Goal: Task Accomplishment & Management: Use online tool/utility

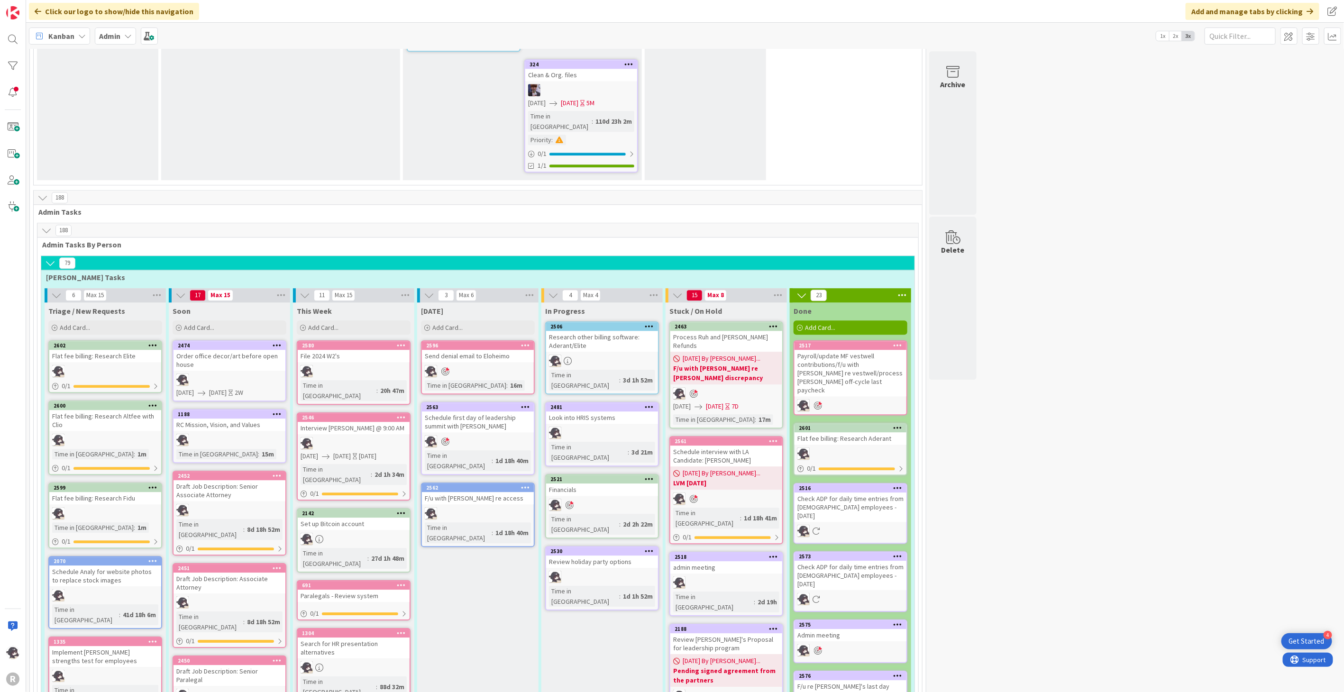
scroll to position [1505, 0]
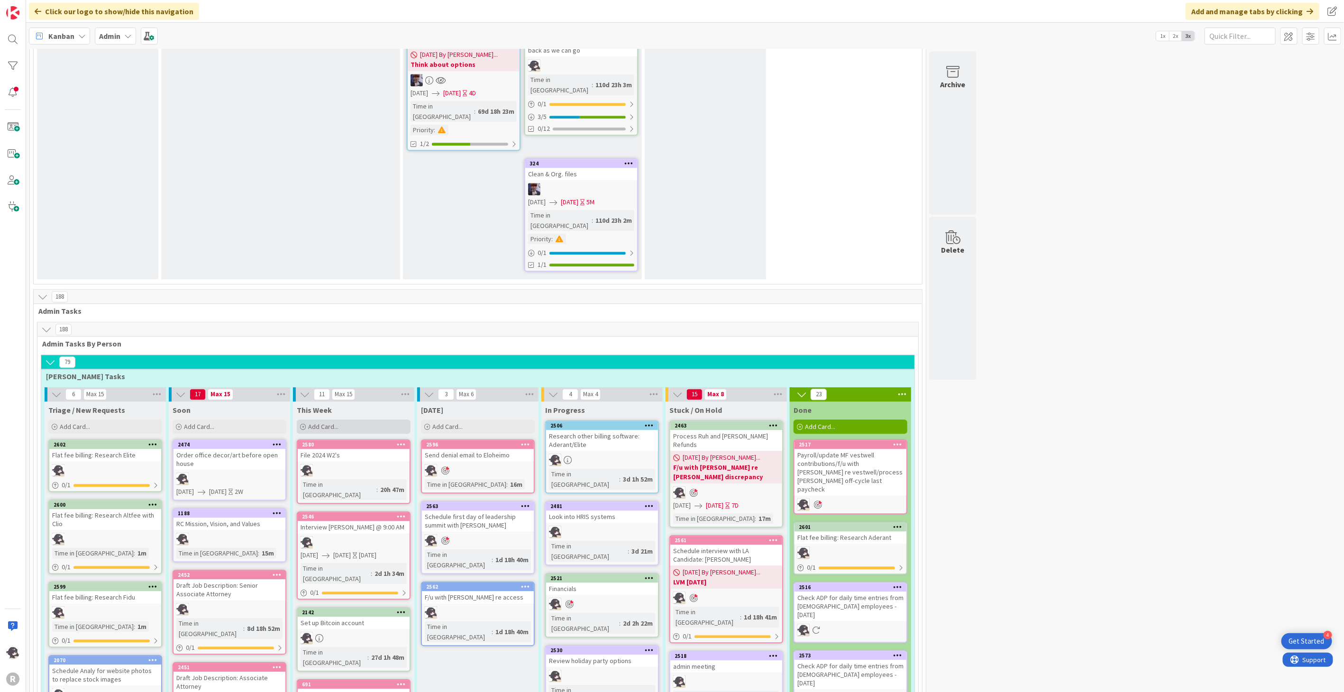
click at [355, 420] on div "Add Card..." at bounding box center [354, 427] width 114 height 14
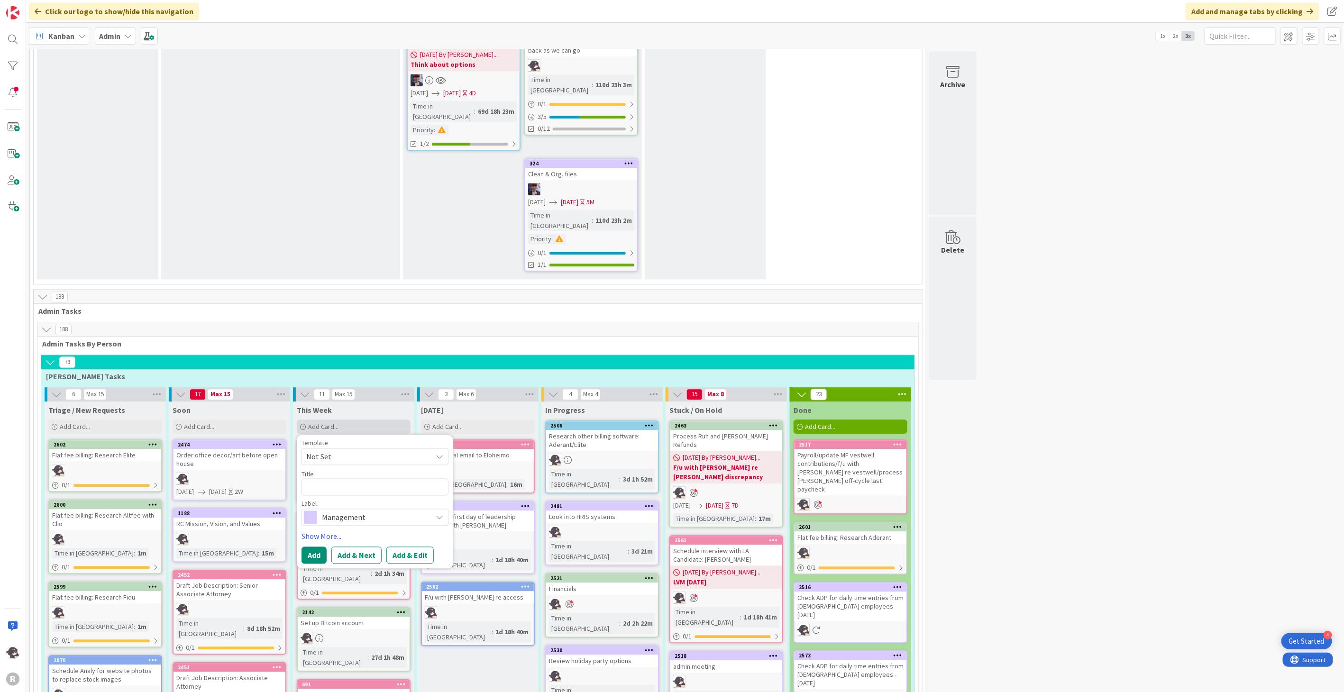
type textarea "x"
type textarea "E"
type textarea "x"
type textarea "Em"
type textarea "x"
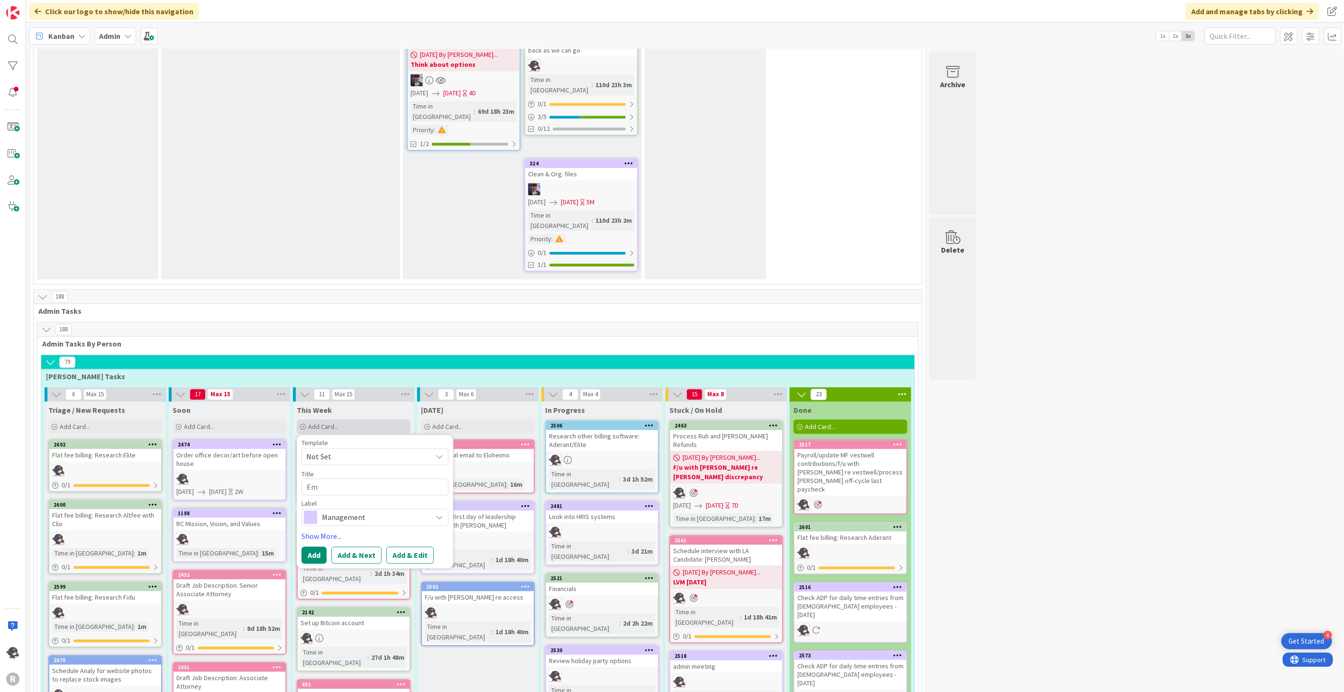
type textarea "Ema"
type textarea "x"
type textarea "Emai"
type textarea "x"
type textarea "Email"
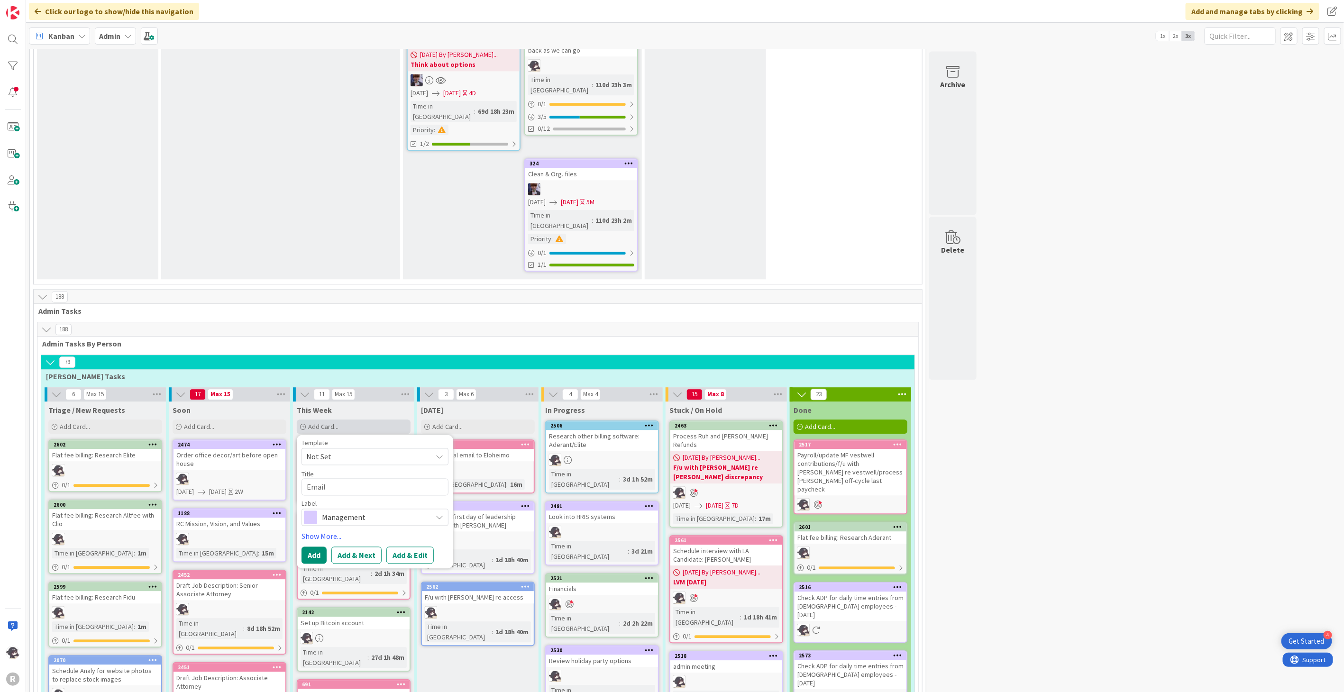
type textarea "x"
type textarea "Email"
type textarea "x"
type textarea "Email O"
type textarea "x"
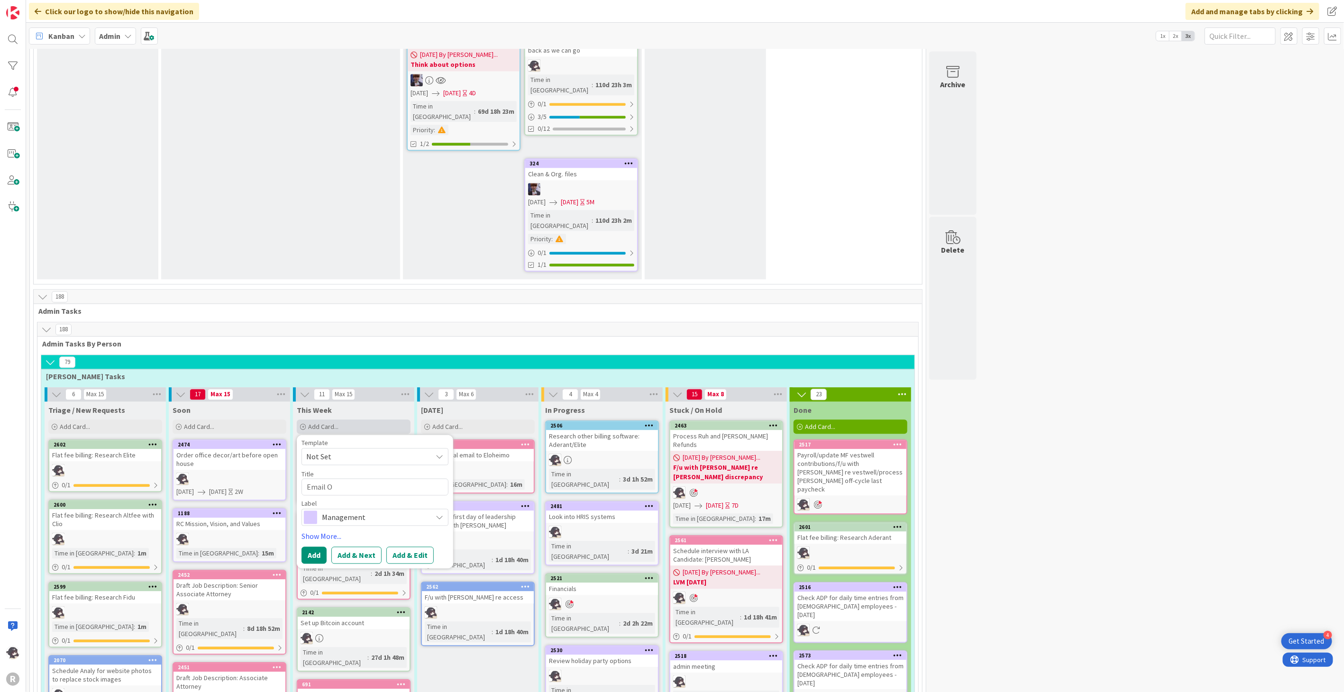
type textarea "Email Or"
type textarea "x"
type textarea "Email Ore"
type textarea "x"
type textarea "Email Oreg"
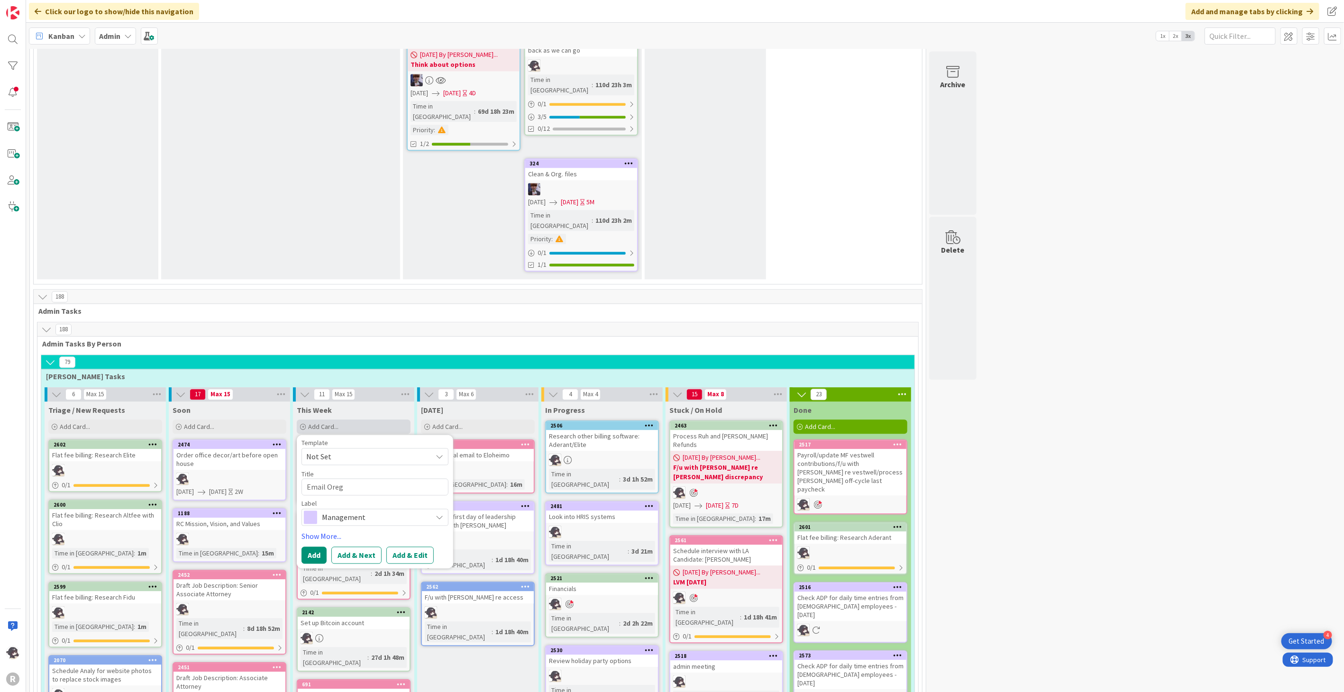
type textarea "x"
type textarea "Email Orego"
type textarea "x"
type textarea "Email [US_STATE]"
type textarea "x"
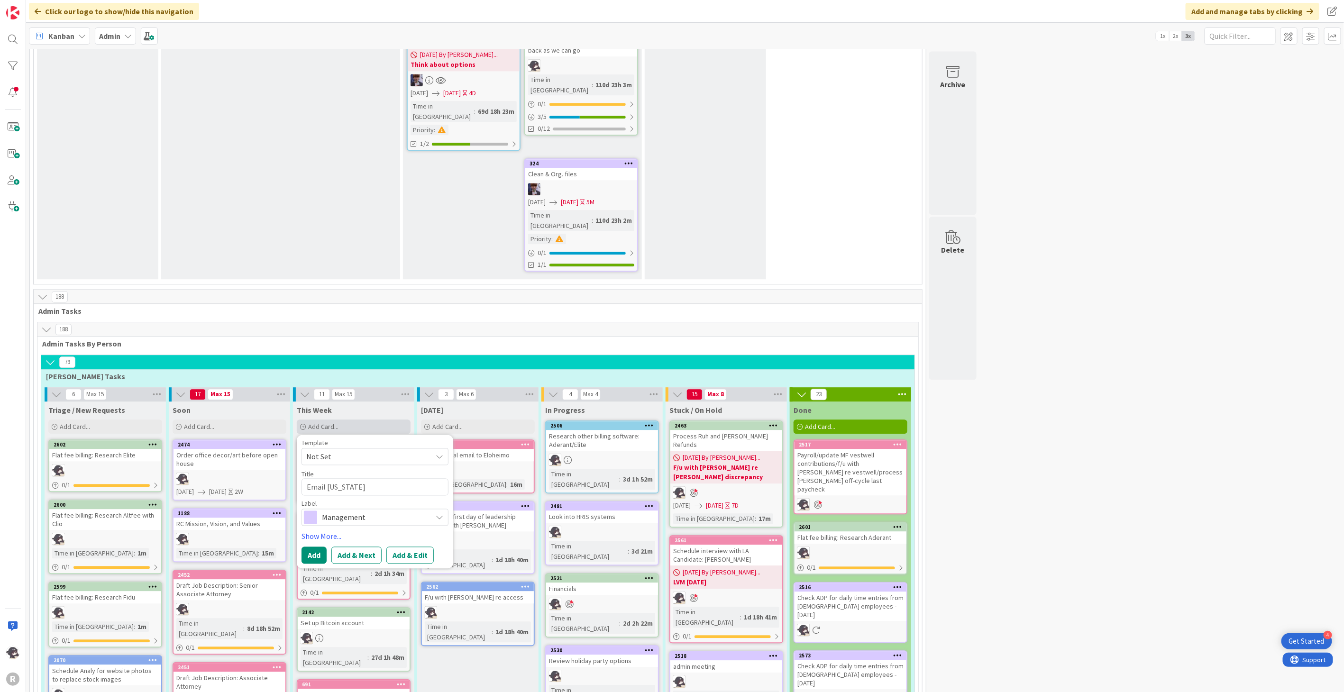
type textarea "Email [US_STATE]"
type textarea "x"
type textarea "Email [US_STATE] s"
type textarea "x"
type textarea "Email [US_STATE] sa"
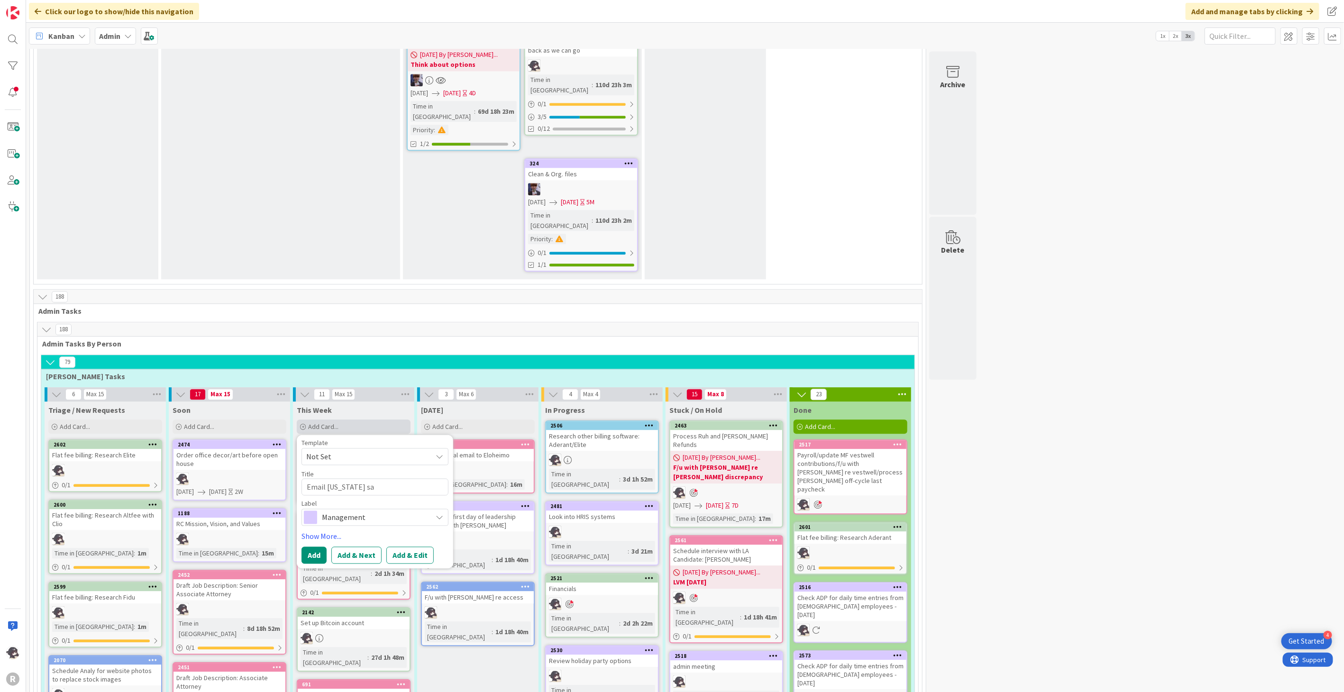
type textarea "x"
type textarea "Email [US_STATE] sav"
type textarea "x"
type textarea "Email [US_STATE] save"
type textarea "x"
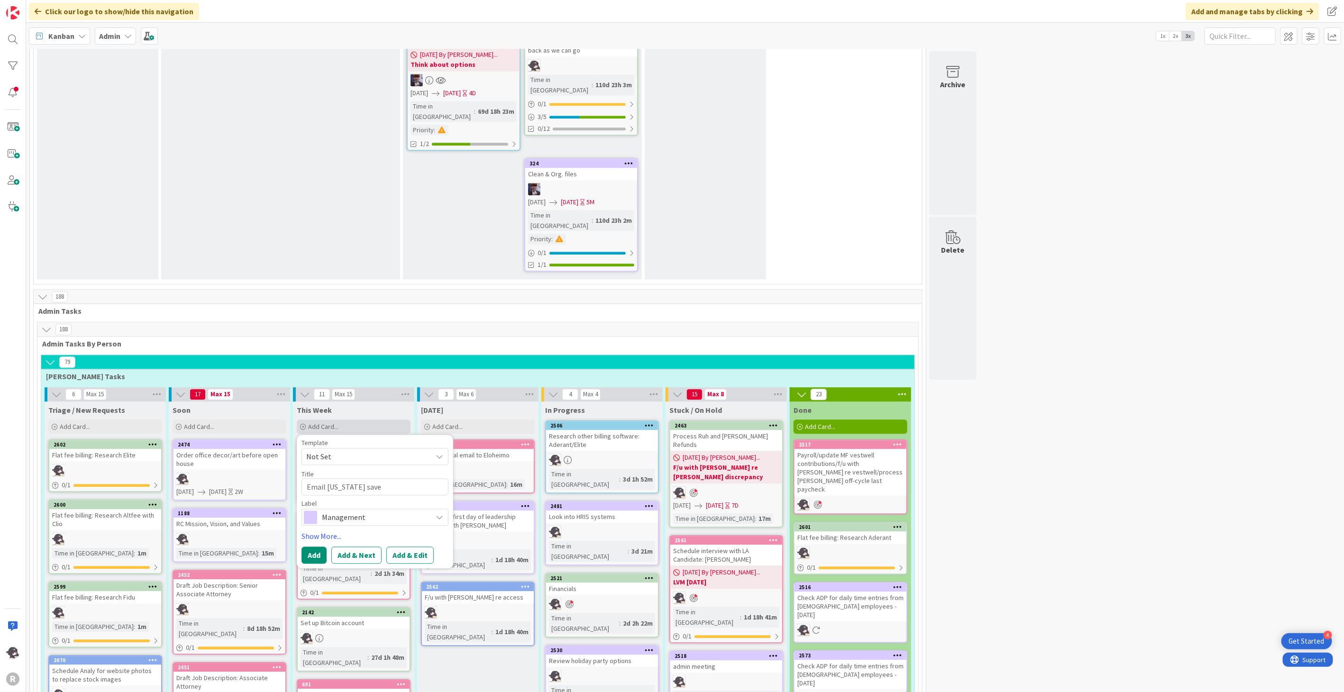
type textarea "Email [US_STATE] saves"
type textarea "x"
type textarea "Email [US_STATE] saves"
type textarea "x"
type textarea "Email [US_STATE] saves r"
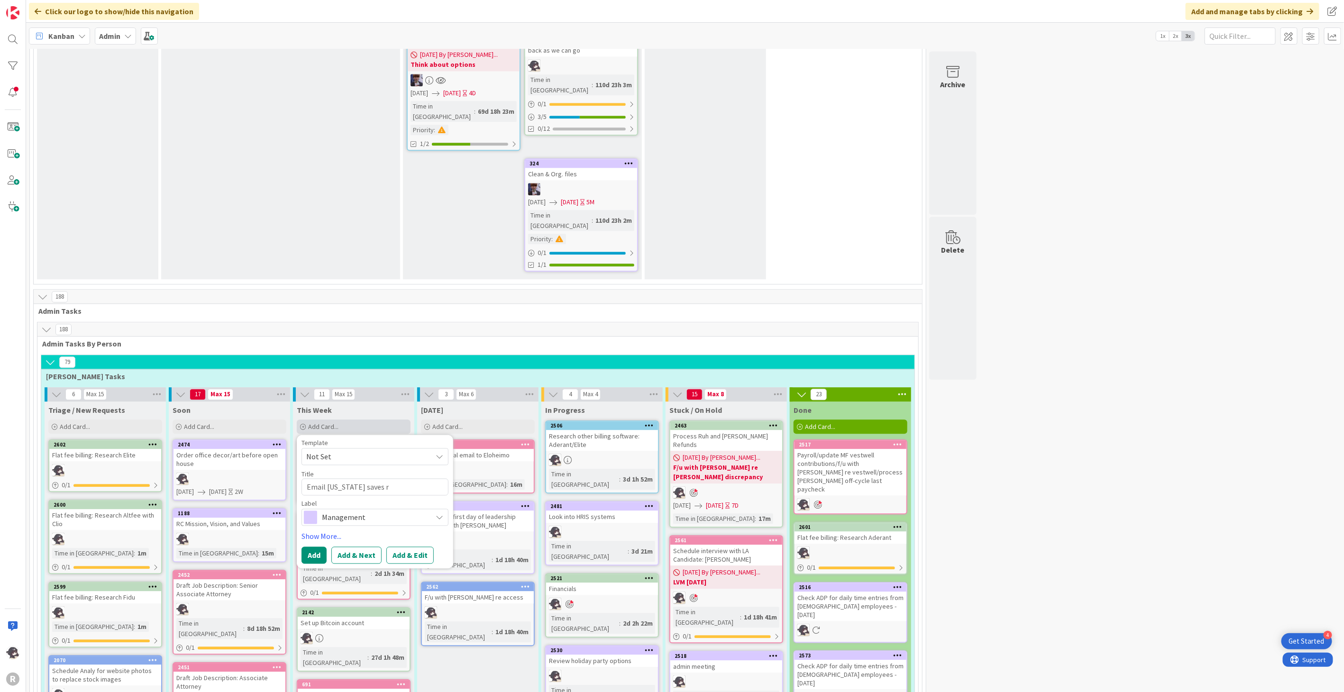
type textarea "x"
type textarea "Email [US_STATE] saves re"
type textarea "x"
type textarea "Email [US_STATE] saves re D"
type textarea "x"
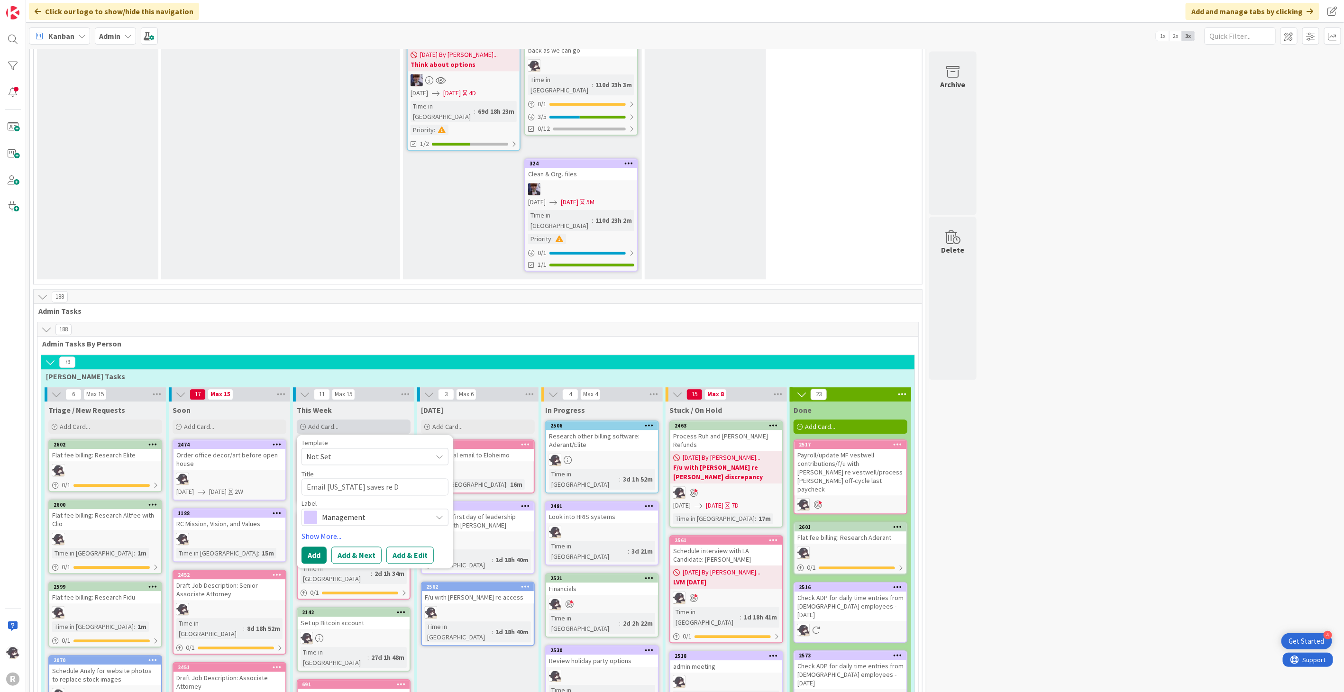
type textarea "Email [US_STATE] saves re De"
type textarea "x"
type textarea "Email [US_STATE] saves re [PERSON_NAME]"
type textarea "x"
type textarea "Email [US_STATE] saves re Deve"
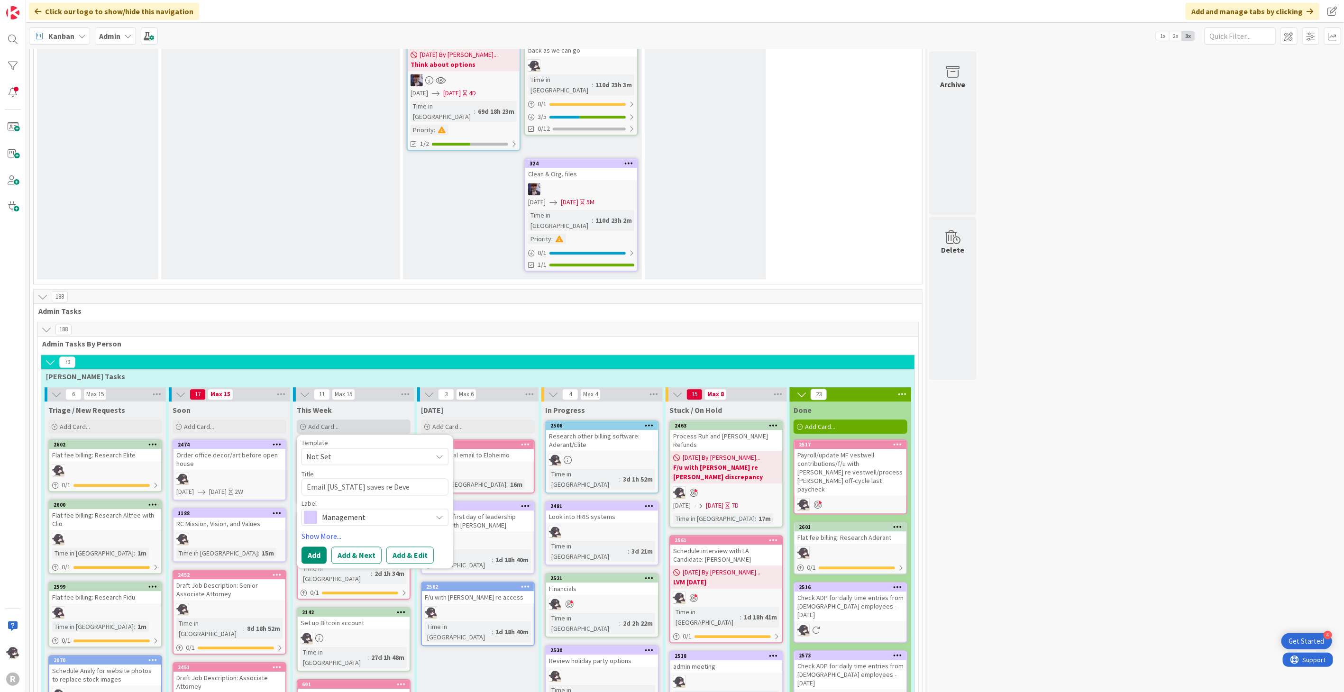
type textarea "x"
type textarea "Email [US_STATE] saves re [PERSON_NAME]"
type textarea "x"
type textarea "Email [US_STATE] saves re [PERSON_NAME]"
type textarea "x"
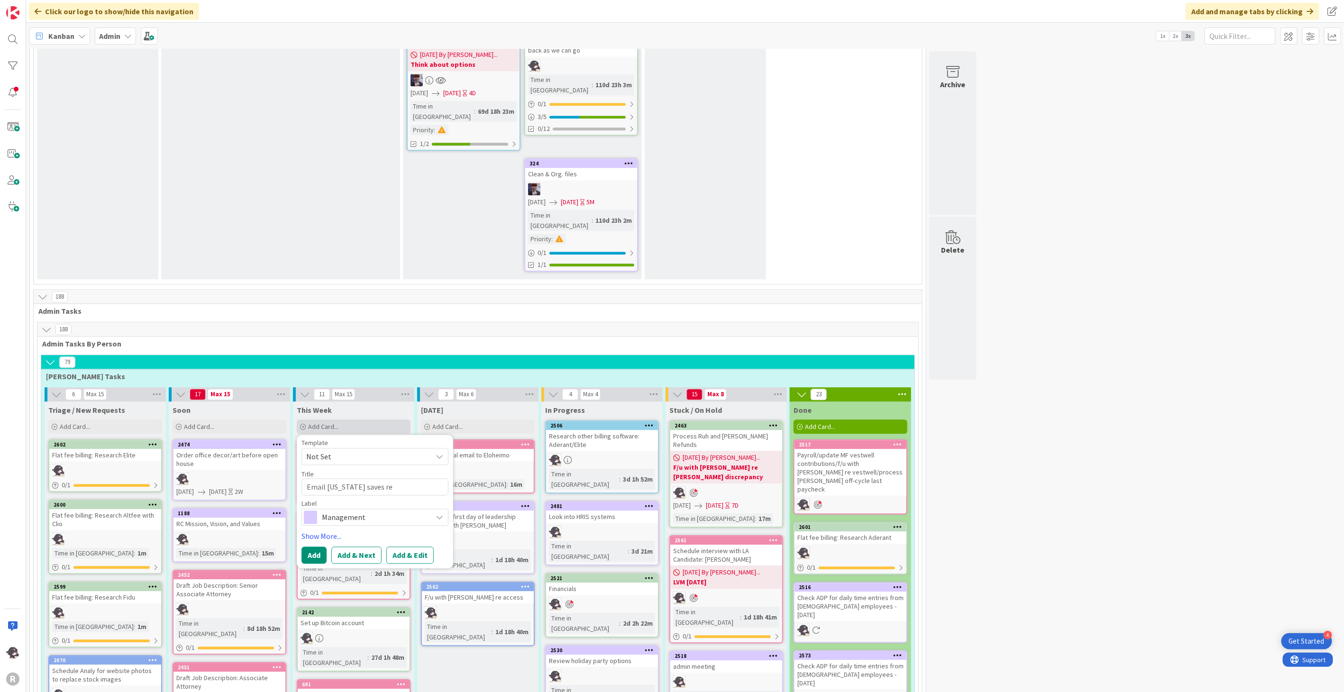
type textarea "Email [US_STATE] saves re [PERSON_NAME]"
type textarea "x"
type textarea "Email [US_STATE] saves re Deve"
type textarea "x"
type textarea "Email [US_STATE] saves re [PERSON_NAME]"
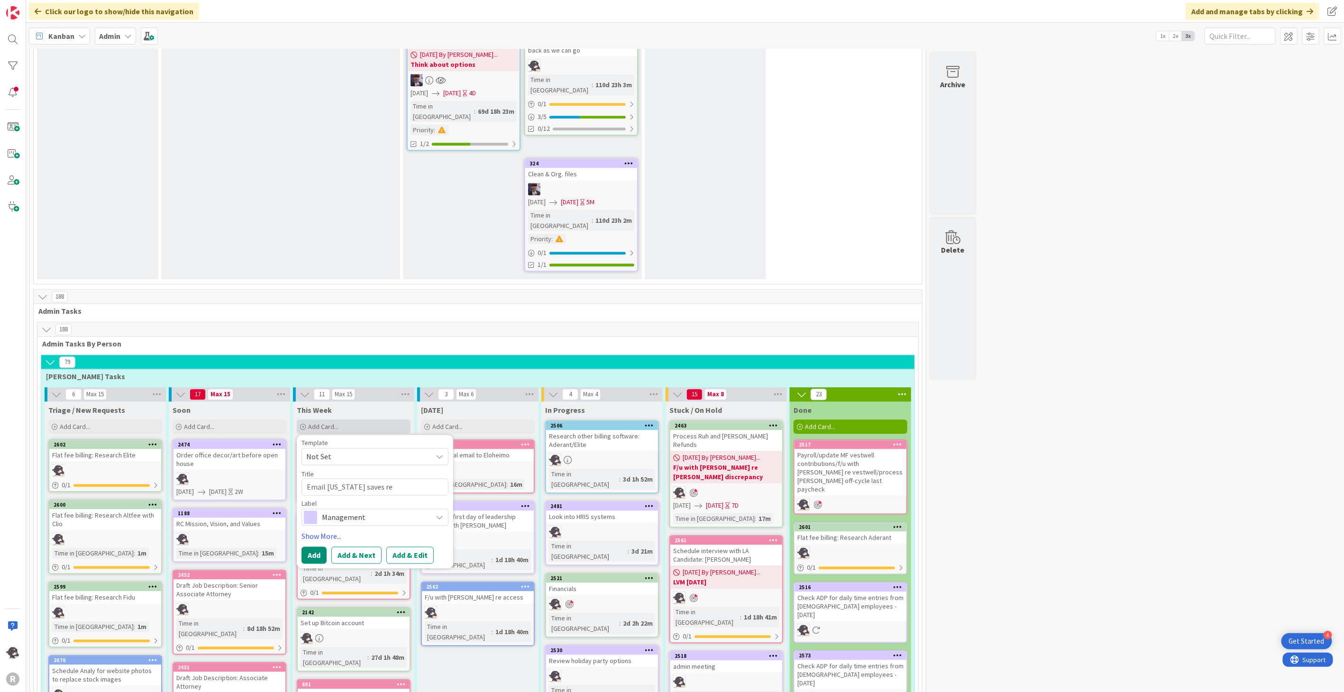
type textarea "x"
type textarea "Email [US_STATE] saves re [PERSON_NAME]"
type textarea "x"
type textarea "Email [US_STATE] saves re [PERSON_NAME]"
type textarea "x"
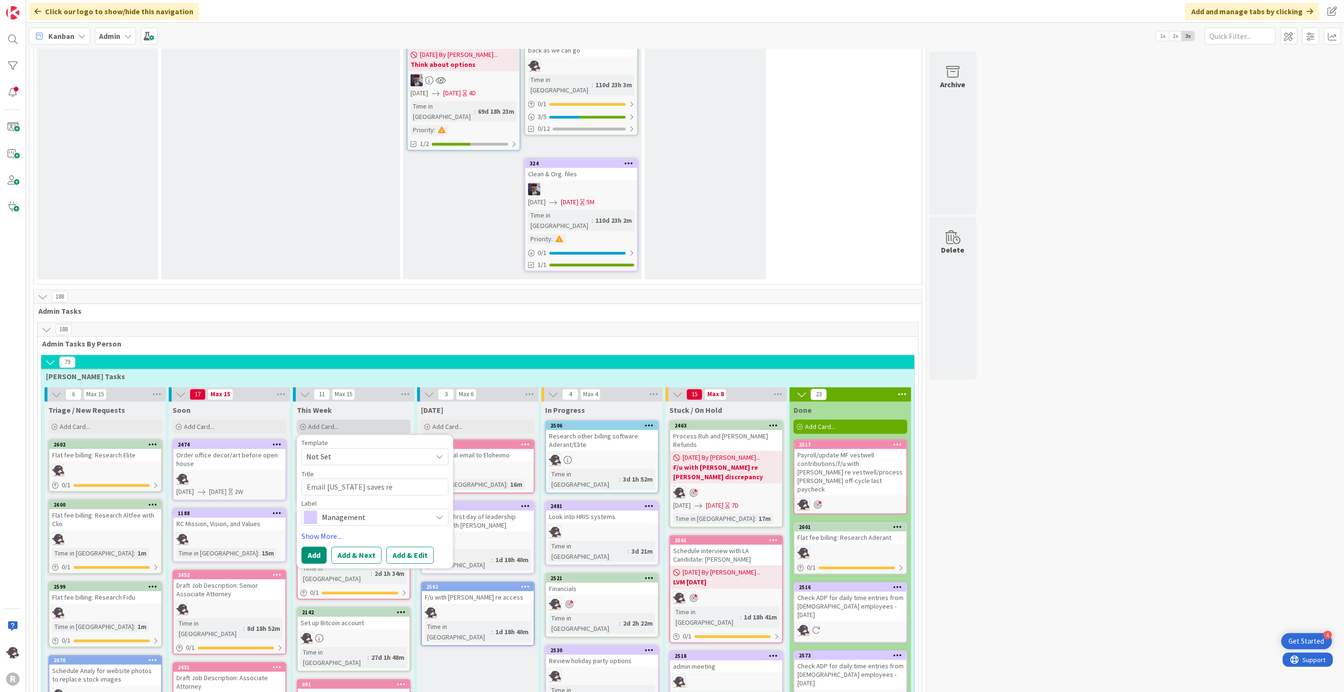
type textarea "Email [US_STATE] saves re [PERSON_NAME]"
type textarea "x"
type textarea "Email [US_STATE] saves re [PERSON_NAME]'"
type textarea "x"
type textarea "Email [US_STATE] saves re [PERSON_NAME]'"
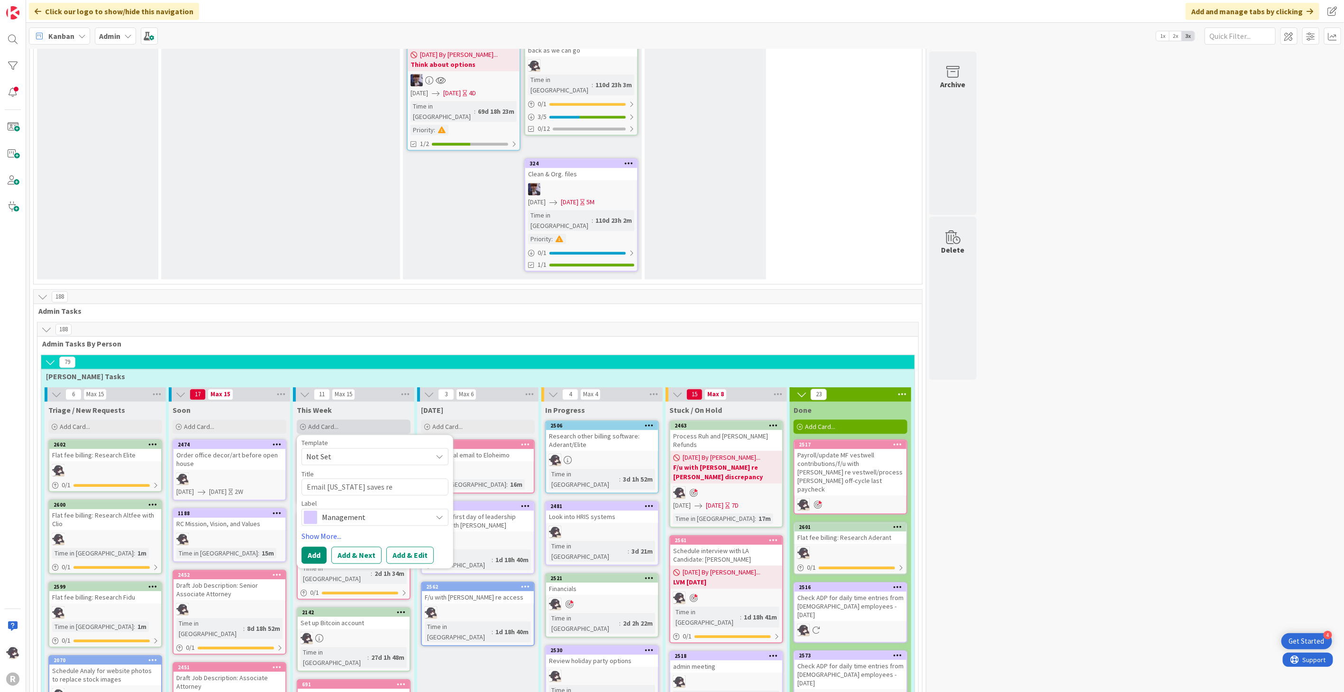
type textarea "x"
type textarea "Email [US_STATE] saves re [PERSON_NAME]' s"
type textarea "x"
type textarea "Email [US_STATE] saves re [PERSON_NAME]'"
type textarea "x"
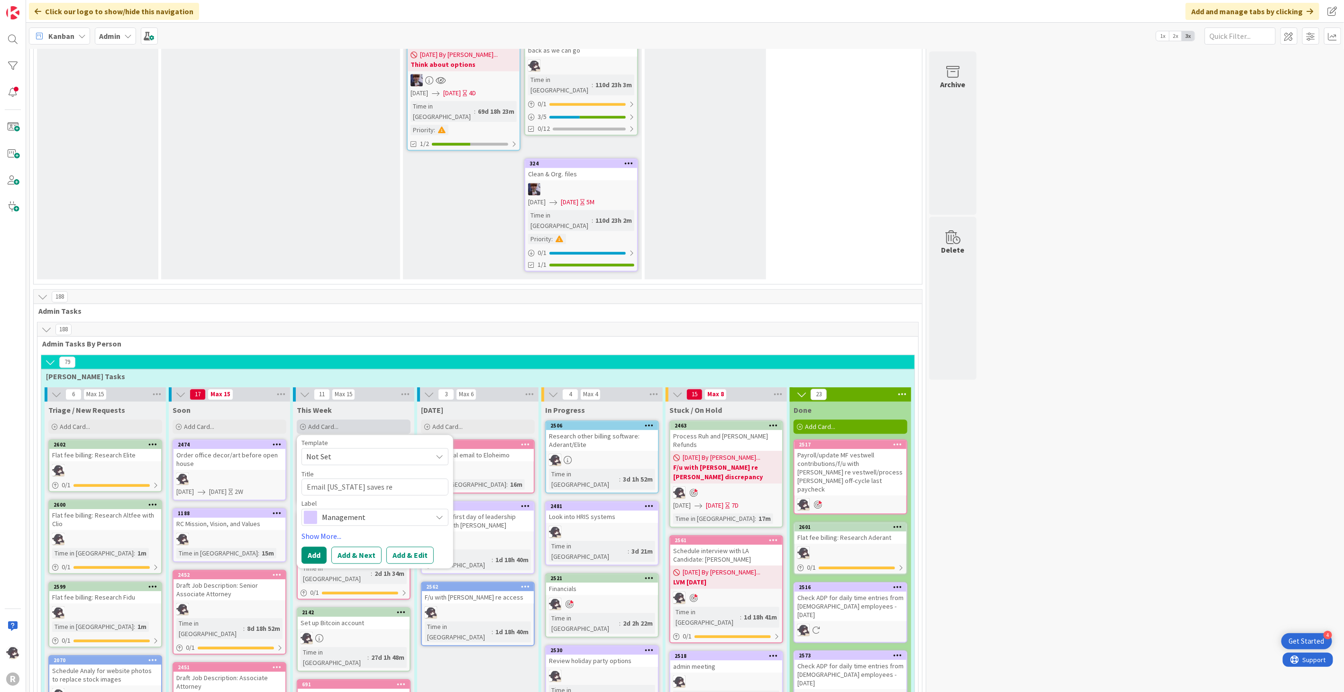
type textarea "Email [US_STATE] saves re [PERSON_NAME]'"
type textarea "x"
type textarea "Email [US_STATE] saves re [PERSON_NAME]"
type textarea "x"
type textarea "Email [US_STATE] saves re [PERSON_NAME]"
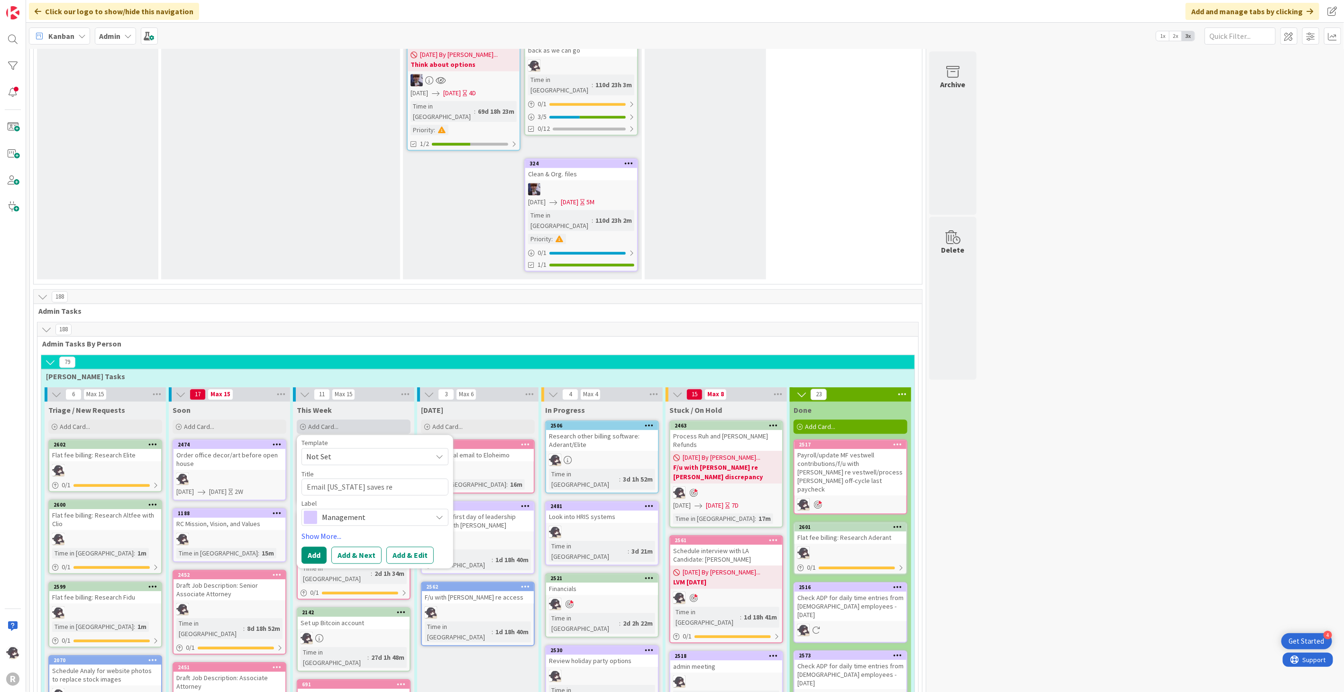
type textarea "x"
type textarea "Email [US_STATE] saves re [PERSON_NAME]"
type textarea "x"
type textarea "Email [US_STATE] saves re [PERSON_NAME] c"
type textarea "x"
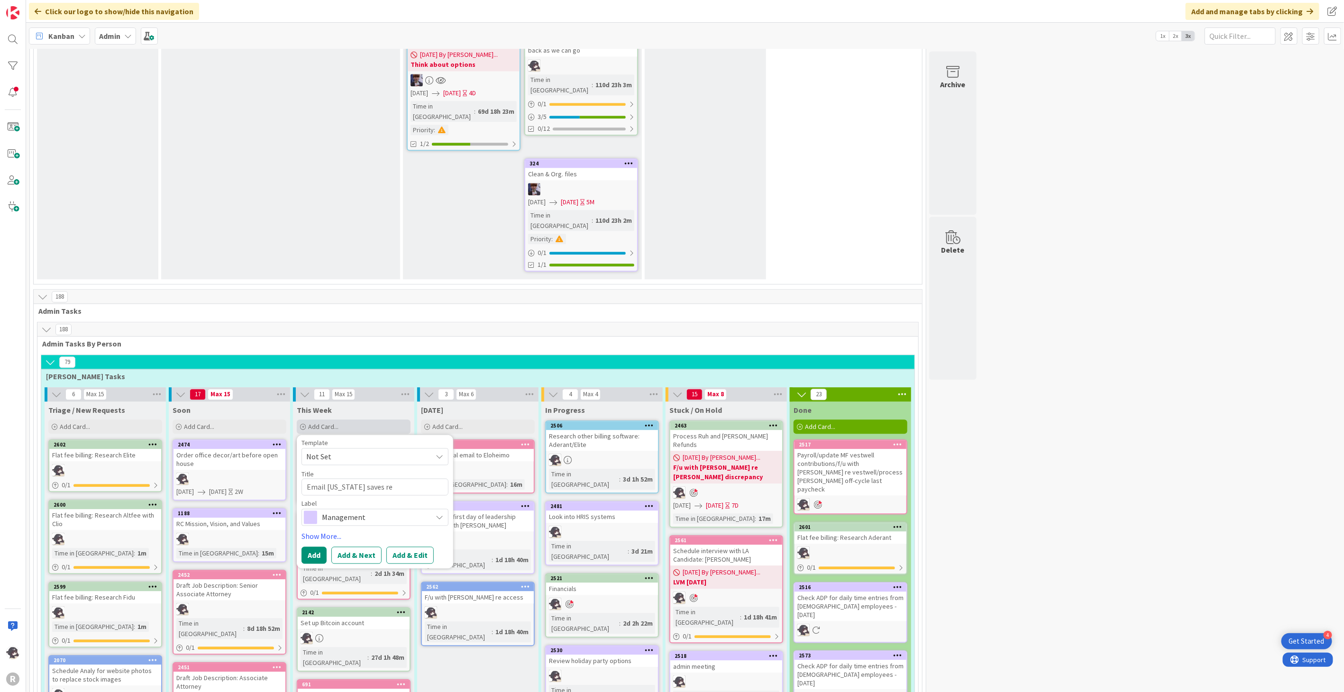
type textarea "Email [US_STATE] saves re [PERSON_NAME] co"
type textarea "x"
type textarea "Email [US_STATE] saves re [PERSON_NAME] con"
type textarea "x"
type textarea "Email [US_STATE] saves re [PERSON_NAME] cont"
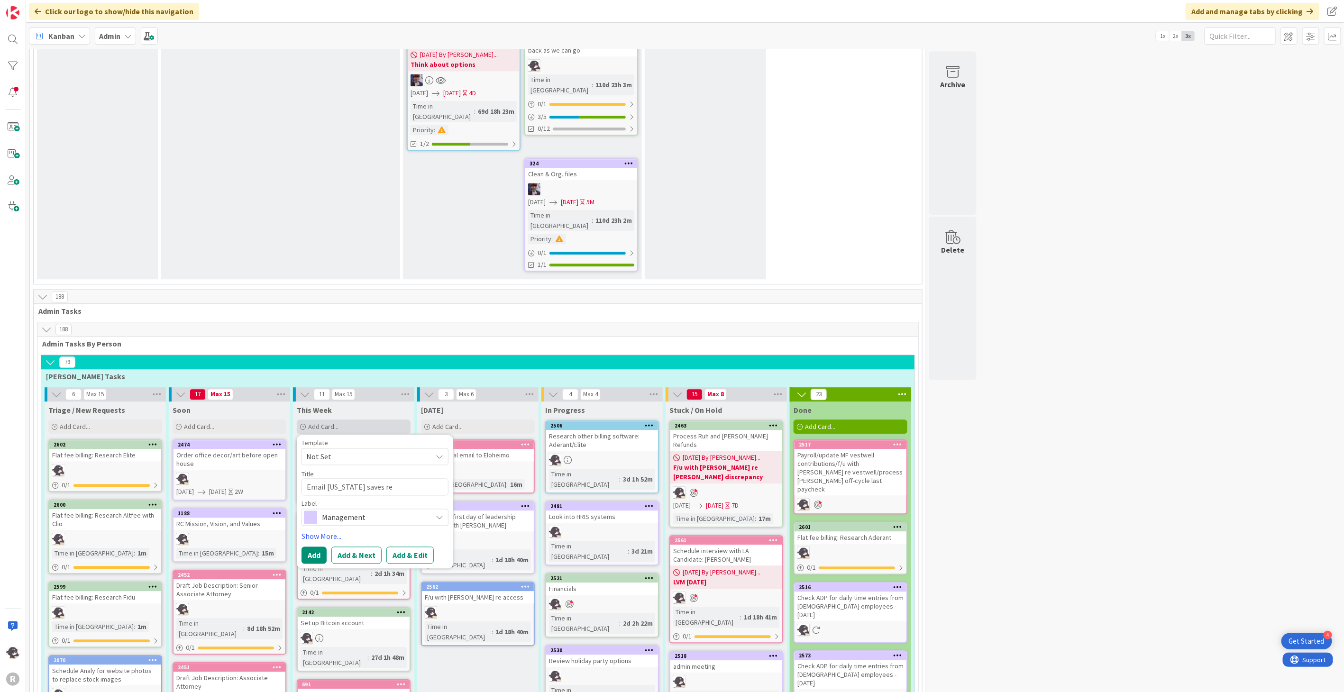
type textarea "x"
type textarea "Email [US_STATE] saves re [PERSON_NAME] contr"
type textarea "x"
type textarea "Email [US_STATE] saves re [PERSON_NAME] contri"
type textarea "x"
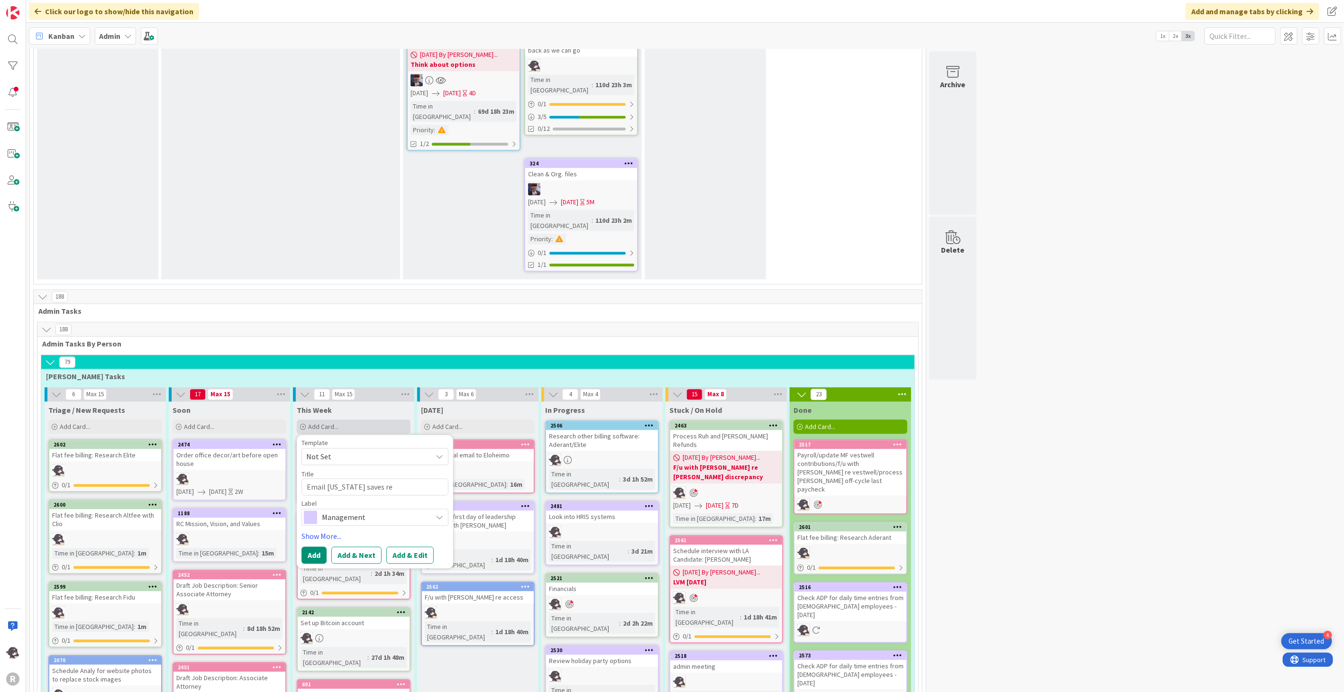
type textarea "Email [US_STATE] saves re [PERSON_NAME] contrib"
type textarea "x"
type textarea "Email [US_STATE] saves re [PERSON_NAME] contribu"
type textarea "x"
type textarea "Email [US_STATE] saves re [PERSON_NAME] contribut"
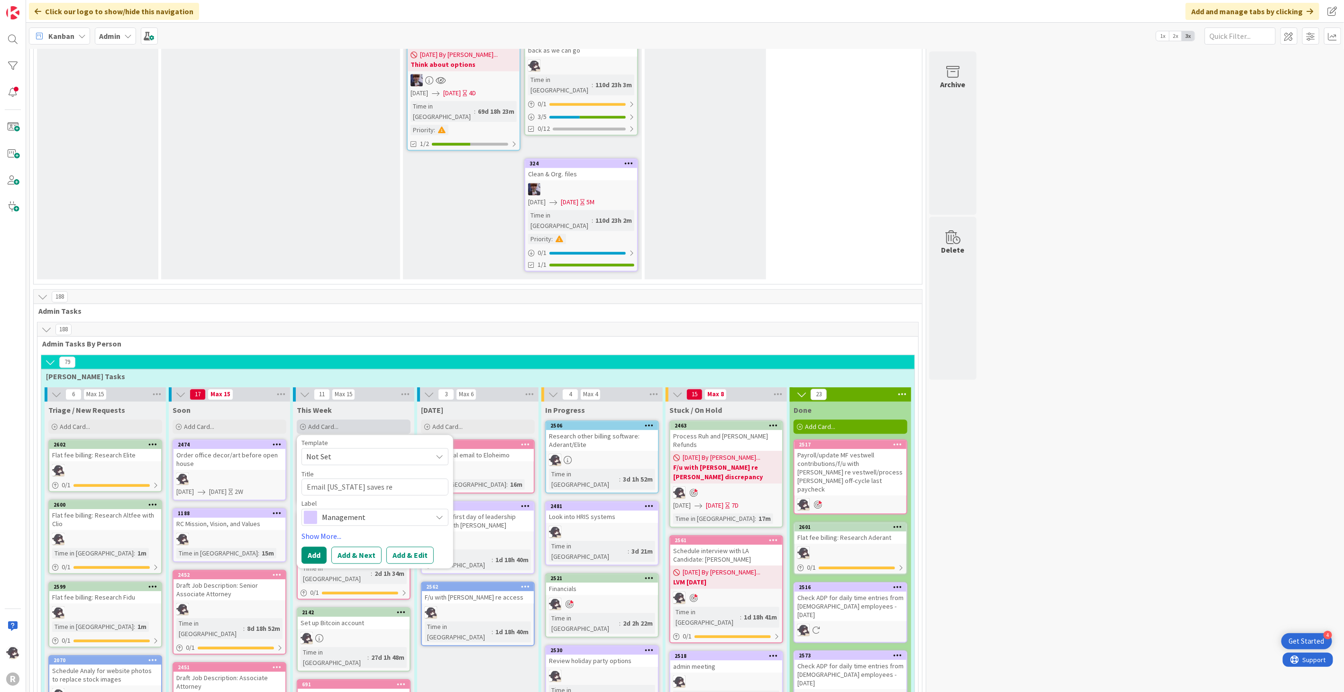
type textarea "x"
type textarea "Email [US_STATE] saves re [PERSON_NAME] contributi"
type textarea "x"
type textarea "Email [US_STATE] saves re [PERSON_NAME] contributio"
type textarea "x"
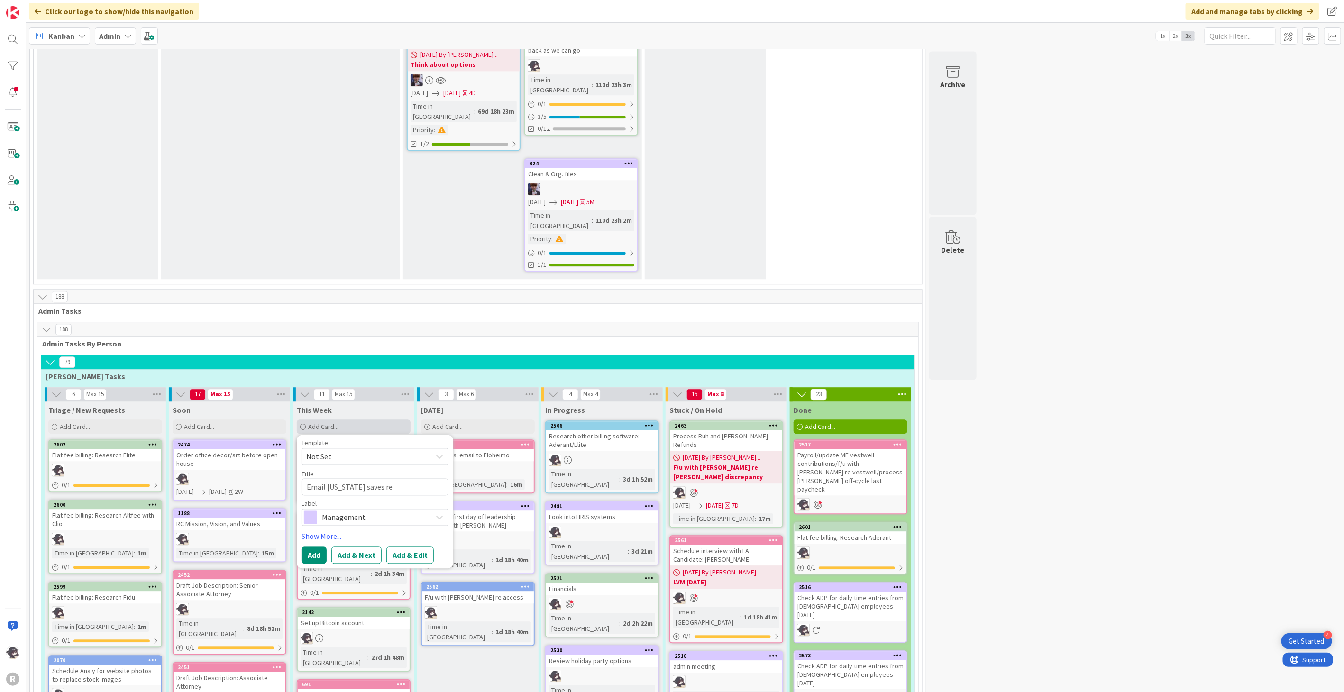
type textarea "Email [US_STATE] saves re [PERSON_NAME] contribution"
type textarea "x"
type textarea "Email [US_STATE] saves re [PERSON_NAME] contribution"
type textarea "x"
type textarea "Email [US_STATE] saves re [PERSON_NAME] contribution n"
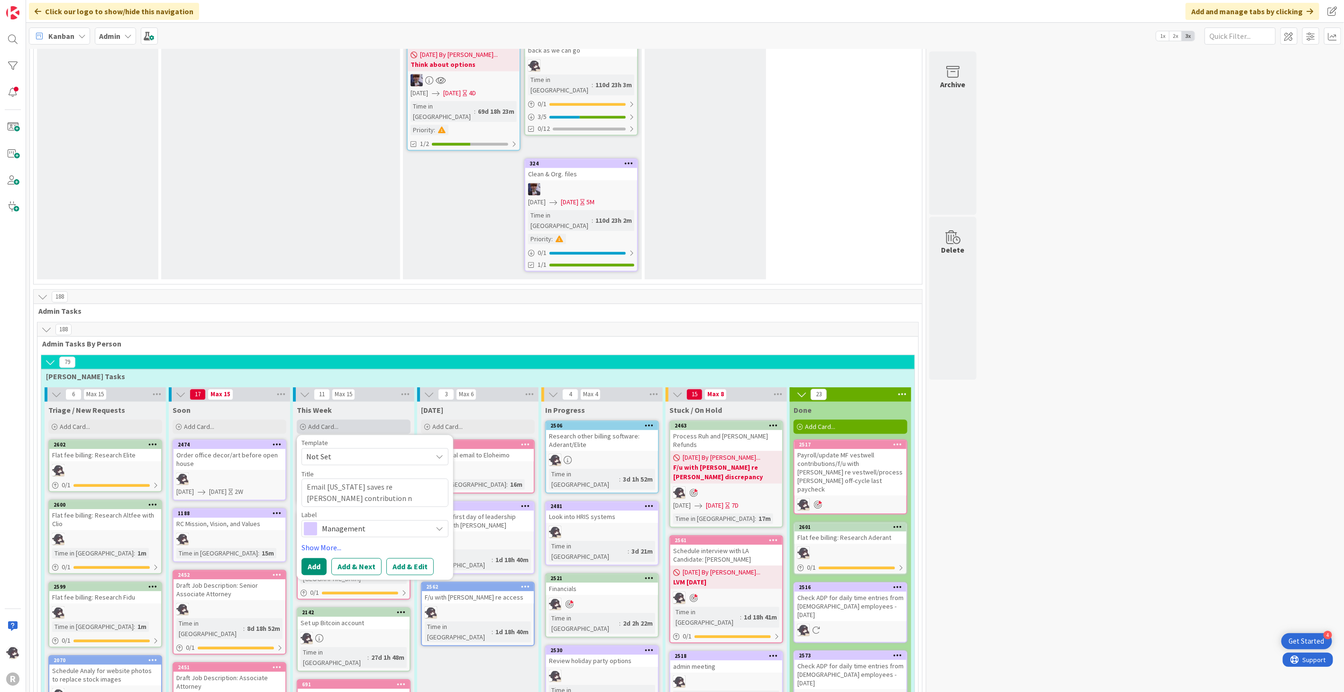
type textarea "x"
type textarea "Email [US_STATE] saves re [PERSON_NAME] contribution no"
type textarea "x"
type textarea "Email [US_STATE] saves re [PERSON_NAME] contribution not"
type textarea "x"
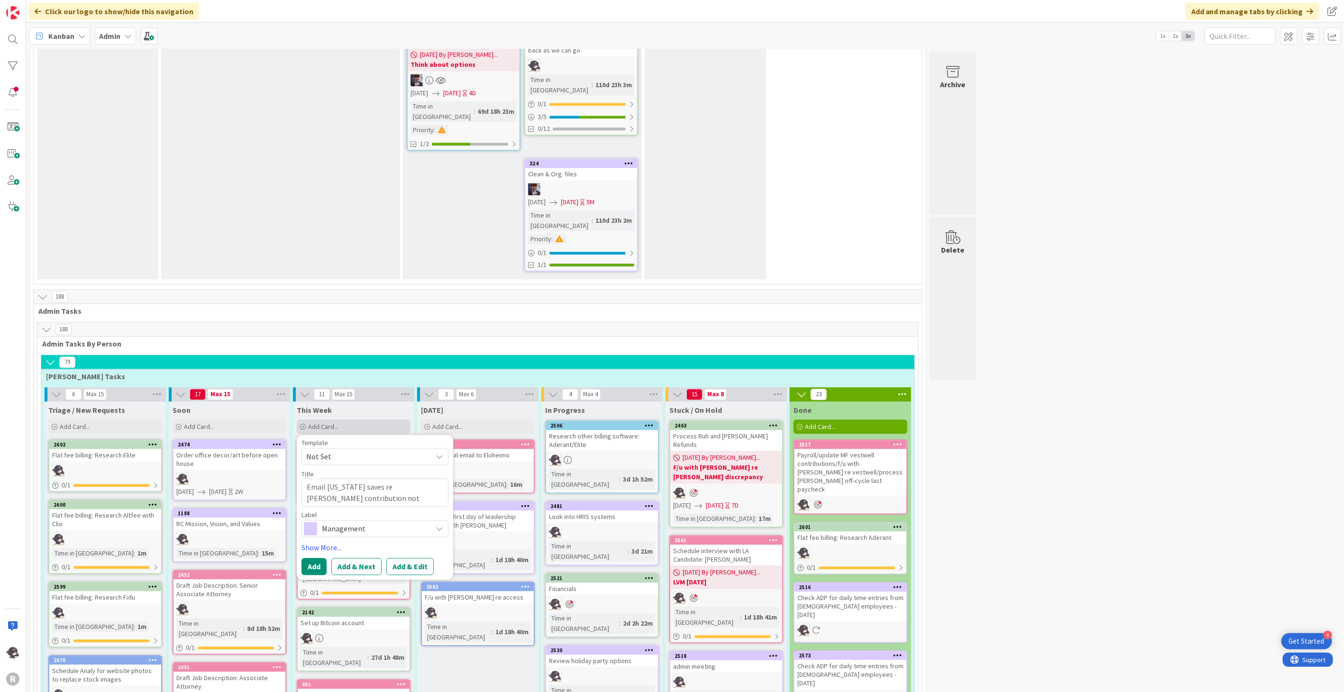
type textarea "Email [US_STATE] saves re [PERSON_NAME] contribution noti"
type textarea "x"
type textarea "Email [US_STATE] saves re [PERSON_NAME] contribution notifi"
type textarea "x"
type textarea "Email [US_STATE] saves re [PERSON_NAME] contribution notific"
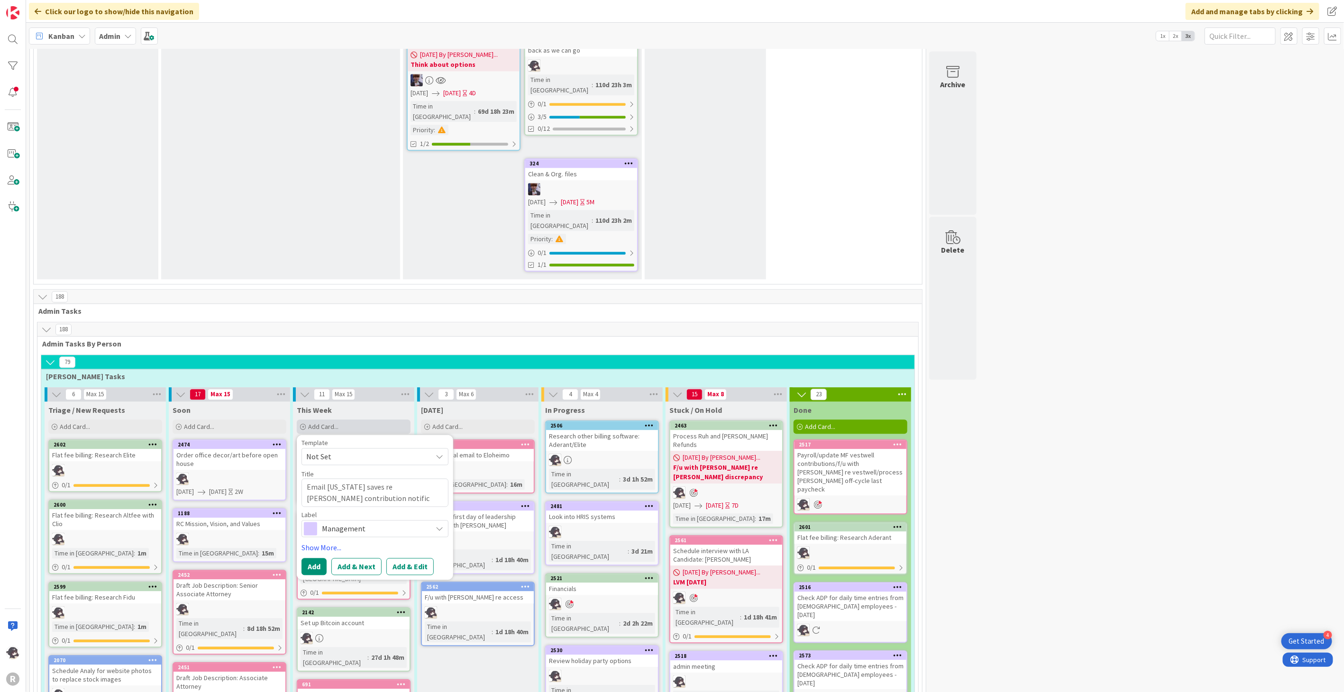
type textarea "x"
type textarea "Email [US_STATE] saves re [PERSON_NAME] contribution notifica"
type textarea "x"
type textarea "Email [US_STATE] saves re [PERSON_NAME] contribution notificat"
type textarea "x"
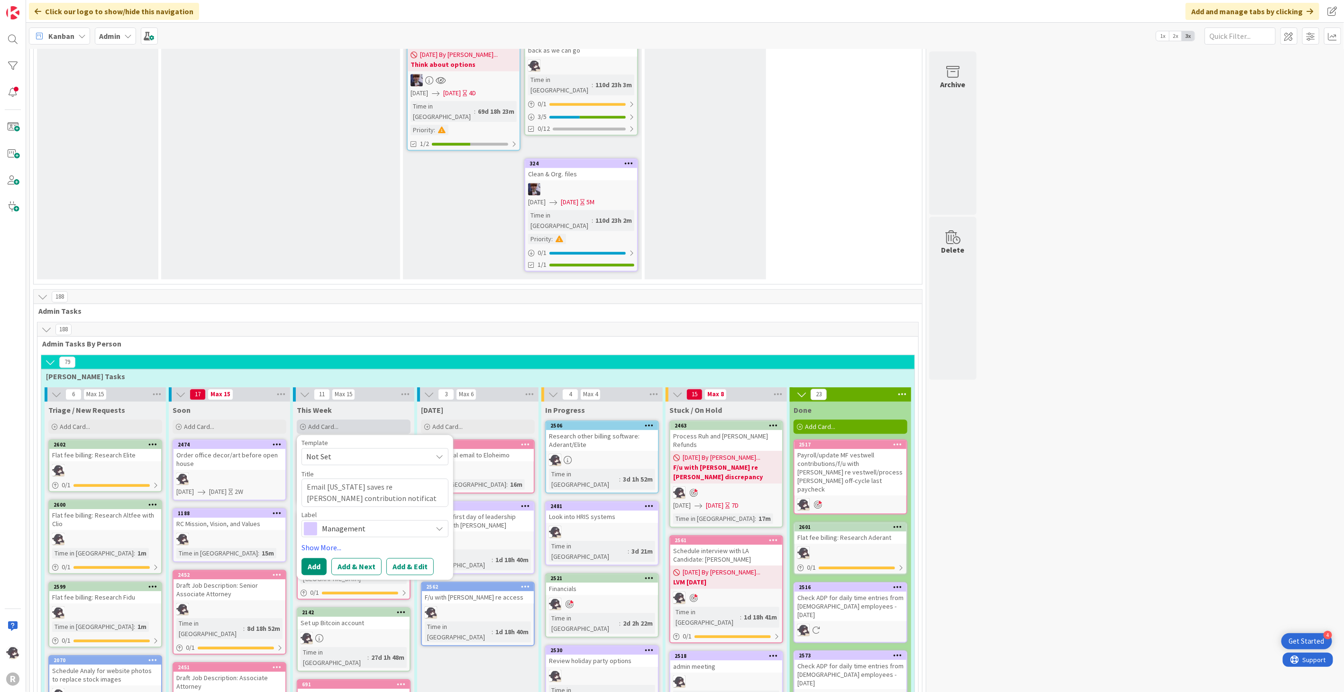
type textarea "Email [US_STATE] saves re [PERSON_NAME] contribution notificati"
type textarea "x"
type textarea "Email [US_STATE] saves re [PERSON_NAME] contribution notificatio"
type textarea "x"
type textarea "Email [US_STATE] saves re [PERSON_NAME] contribution notification"
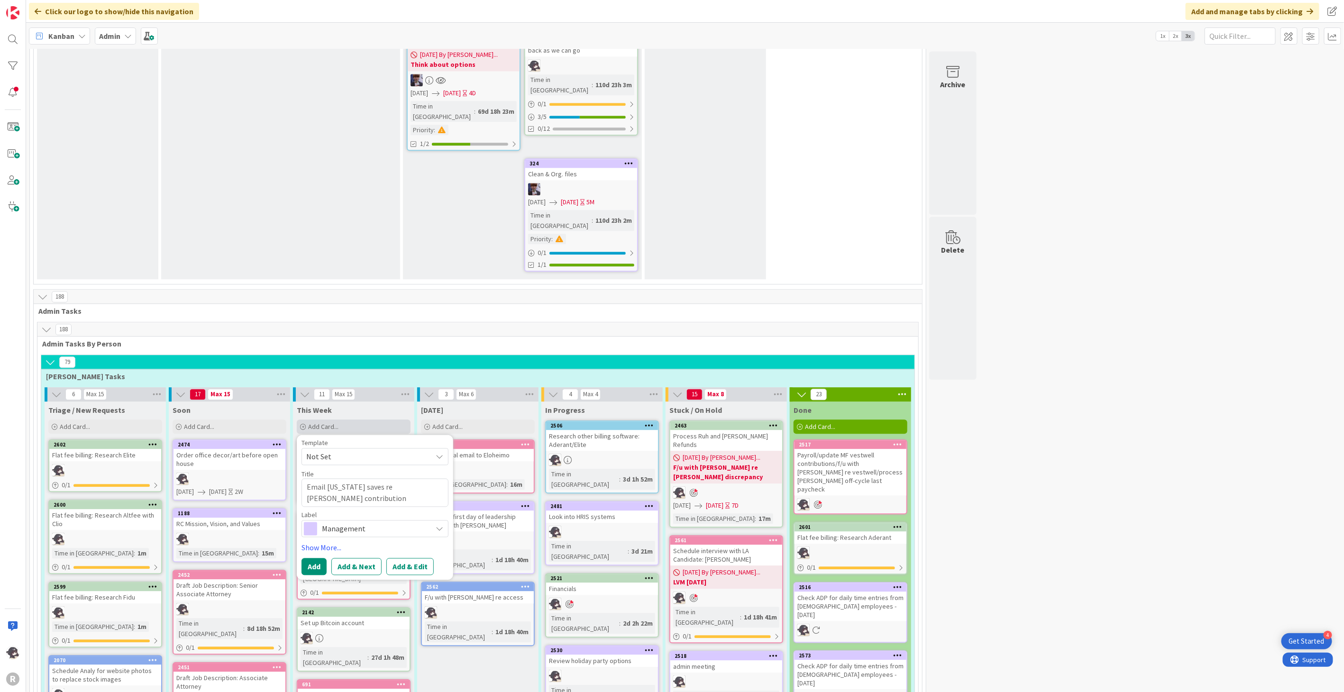
type textarea "x"
type textarea "Email [US_STATE] saves re [PERSON_NAME] contribution notification"
type textarea "x"
type textarea "Email [US_STATE] saves re [PERSON_NAME] contribution notification e"
type textarea "x"
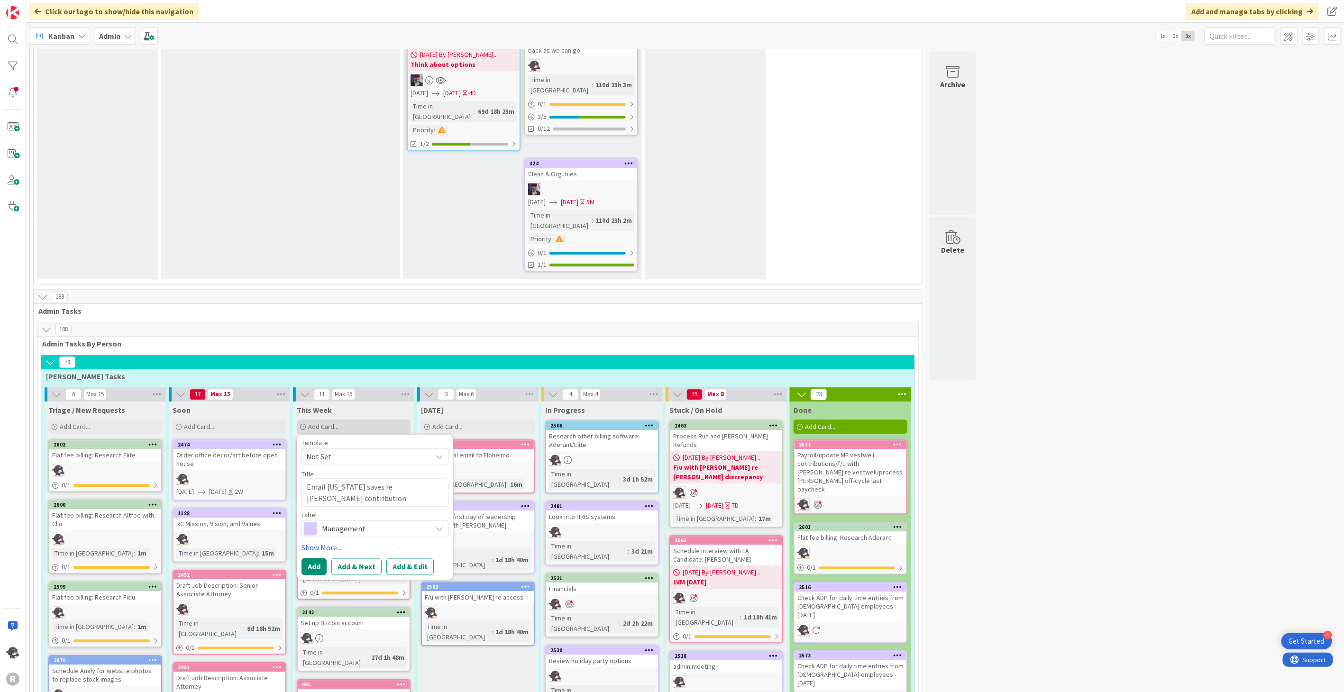
type textarea "Email [US_STATE] saves re [PERSON_NAME] contribution notification er"
type textarea "x"
type textarea "Email [US_STATE] saves re [PERSON_NAME] contribution notification err"
type textarea "x"
type textarea "Email [US_STATE] saves re [PERSON_NAME] contribution notification erro"
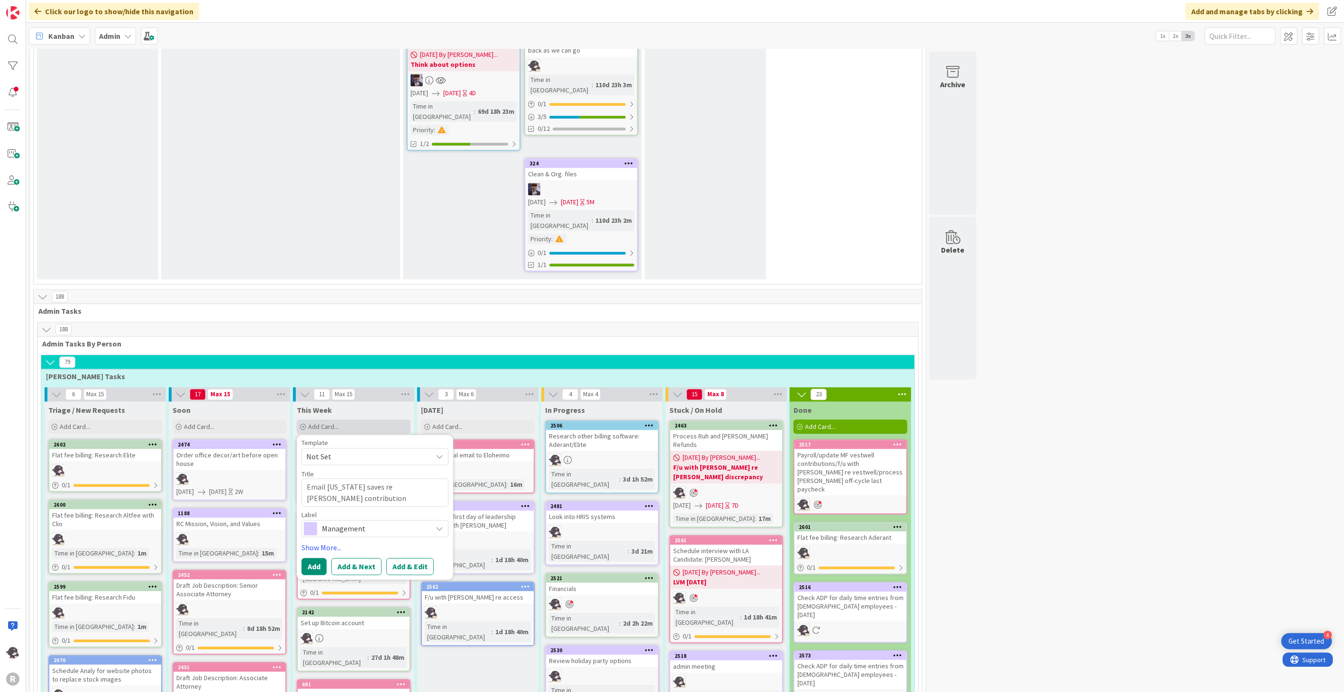
type textarea "x"
type textarea "Email [US_STATE] saves re [PERSON_NAME] contribution notification error"
click at [357, 522] on span "Management" at bounding box center [374, 528] width 105 height 13
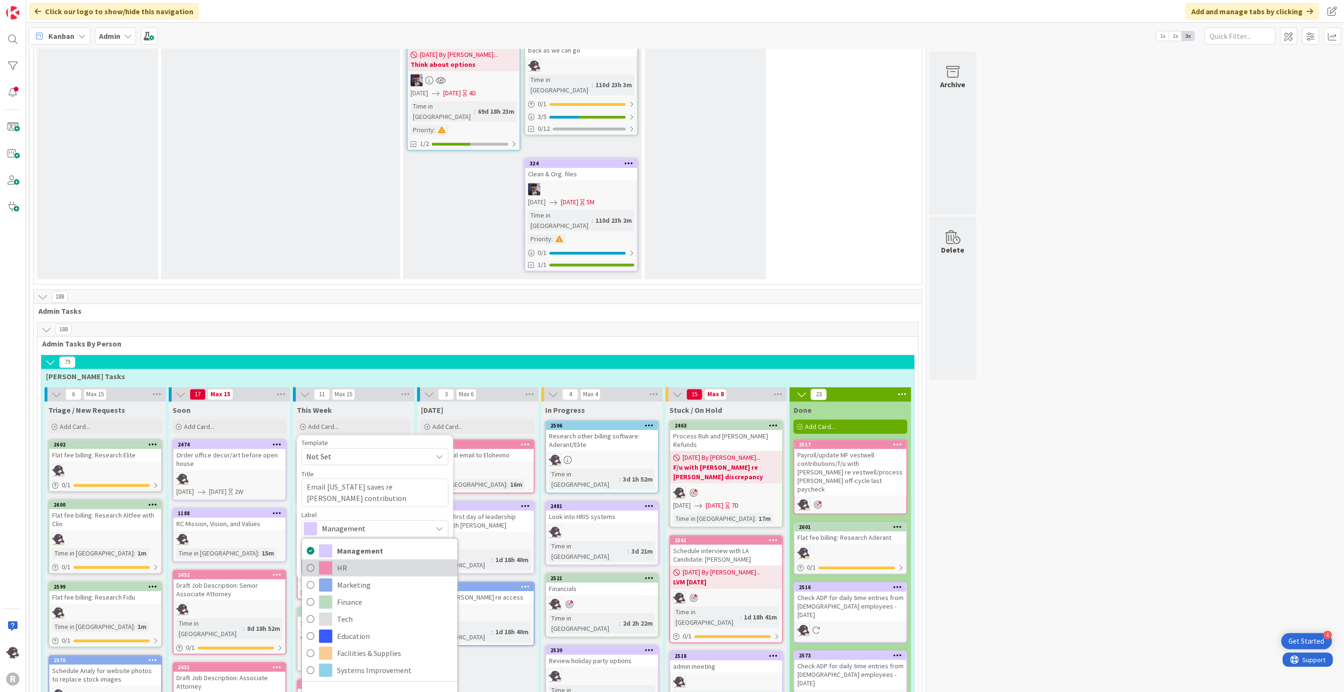
click at [354, 561] on span "HR" at bounding box center [395, 568] width 116 height 14
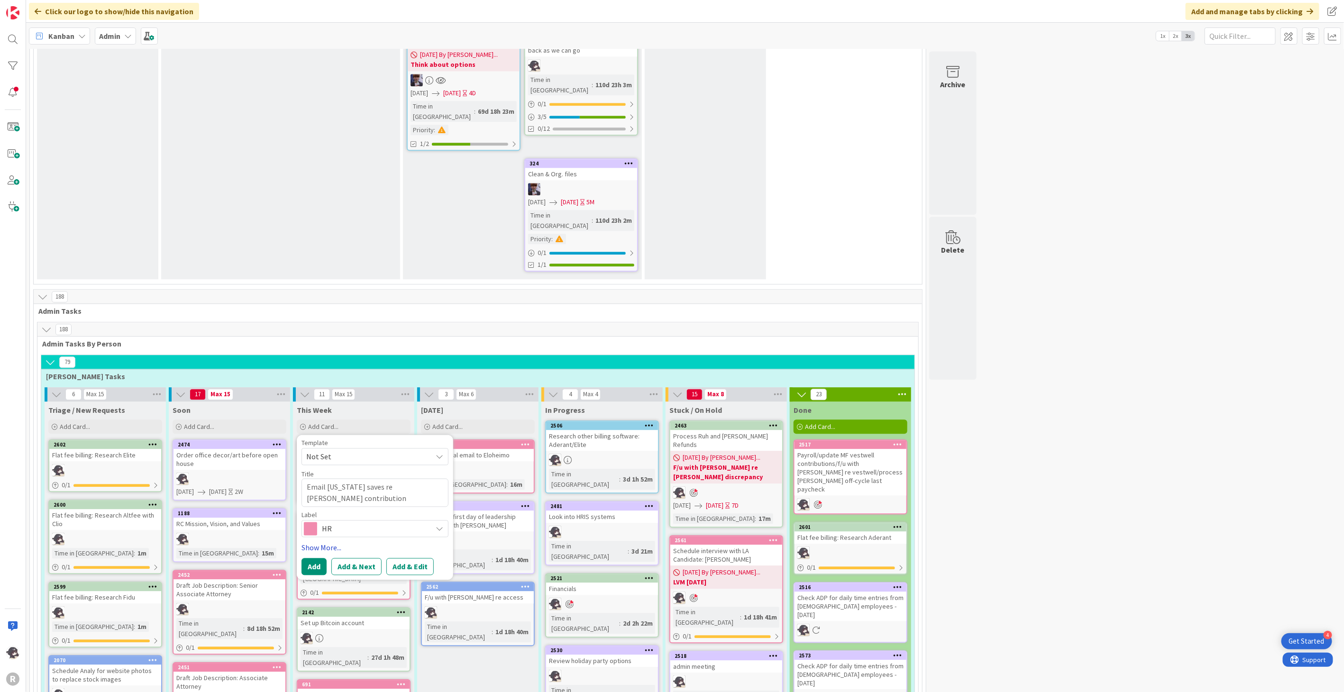
click at [326, 542] on link "Show More..." at bounding box center [374, 547] width 147 height 11
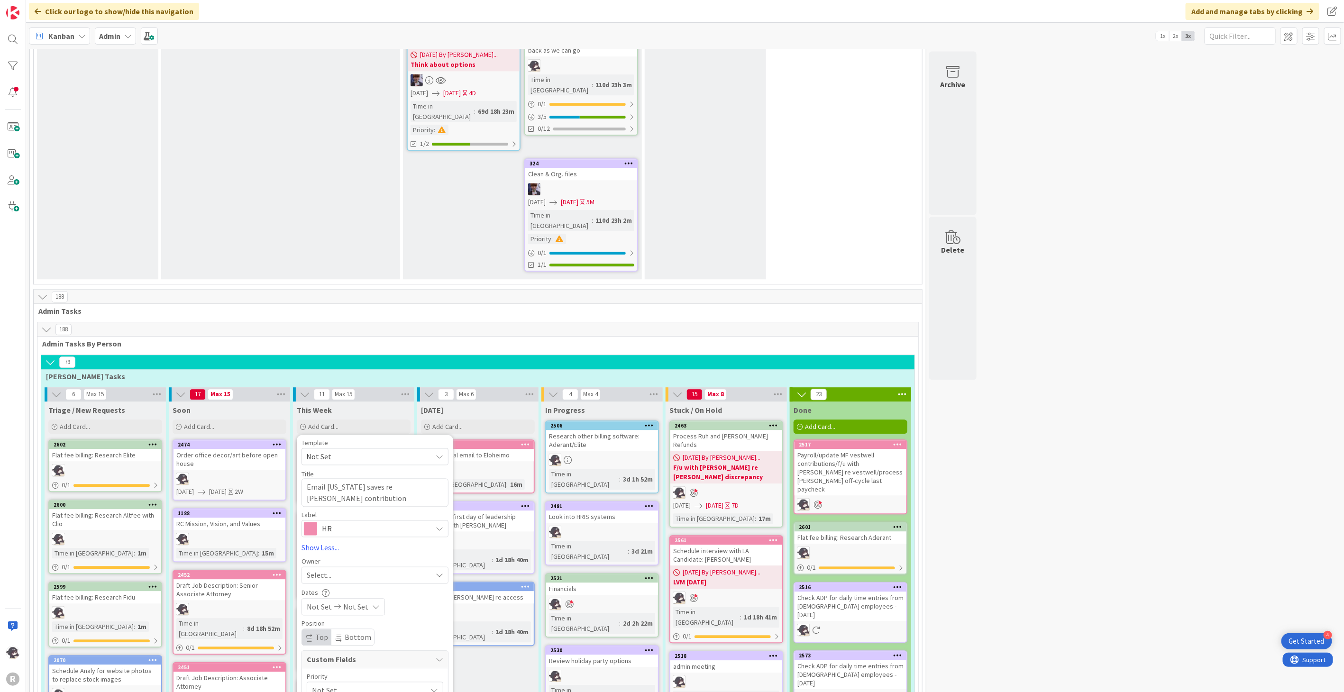
click at [324, 569] on span "Select..." at bounding box center [319, 574] width 25 height 11
click at [348, 630] on span "[PERSON_NAME]" at bounding box center [361, 637] width 46 height 14
type textarea "x"
